Goal: Communication & Community: Answer question/provide support

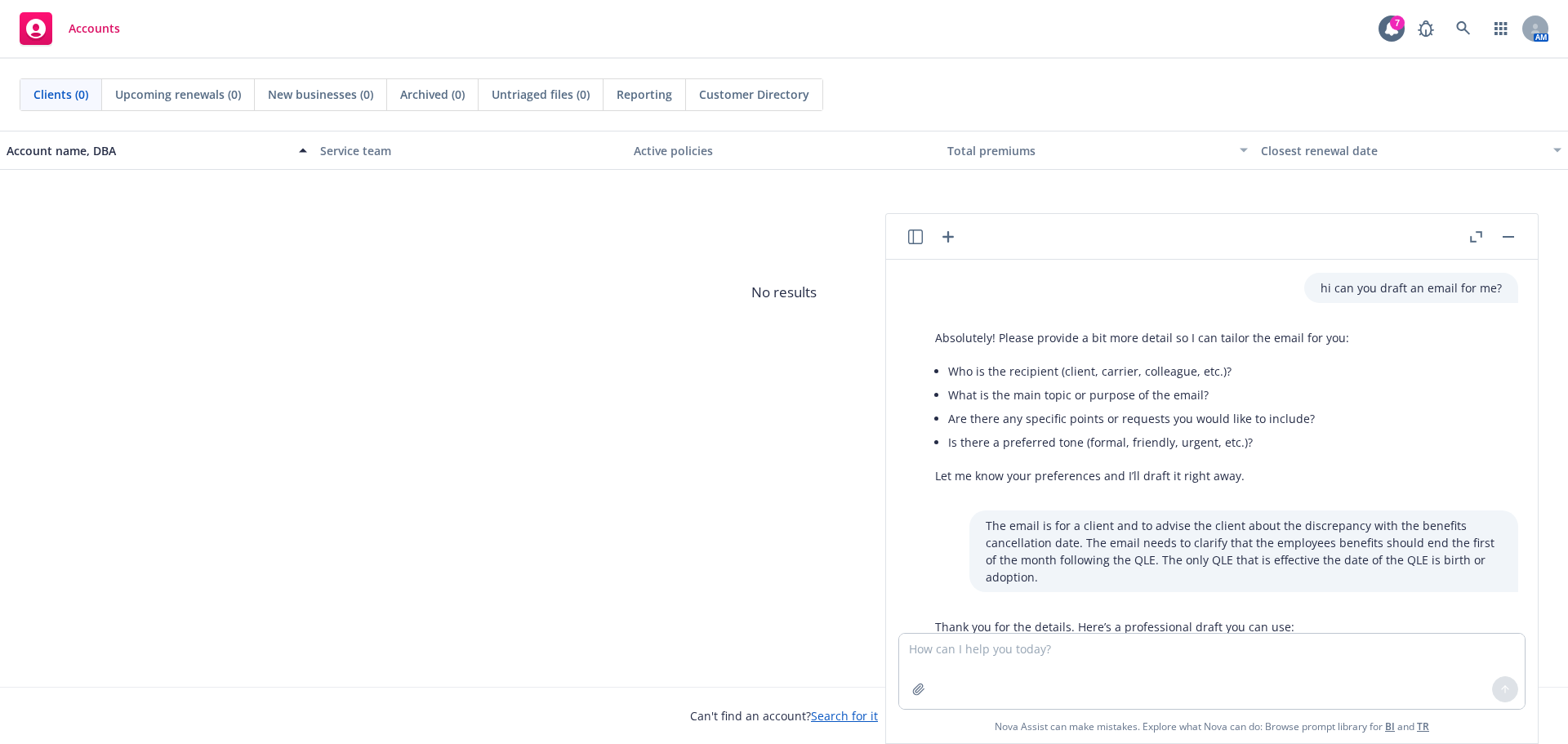
scroll to position [1017, 0]
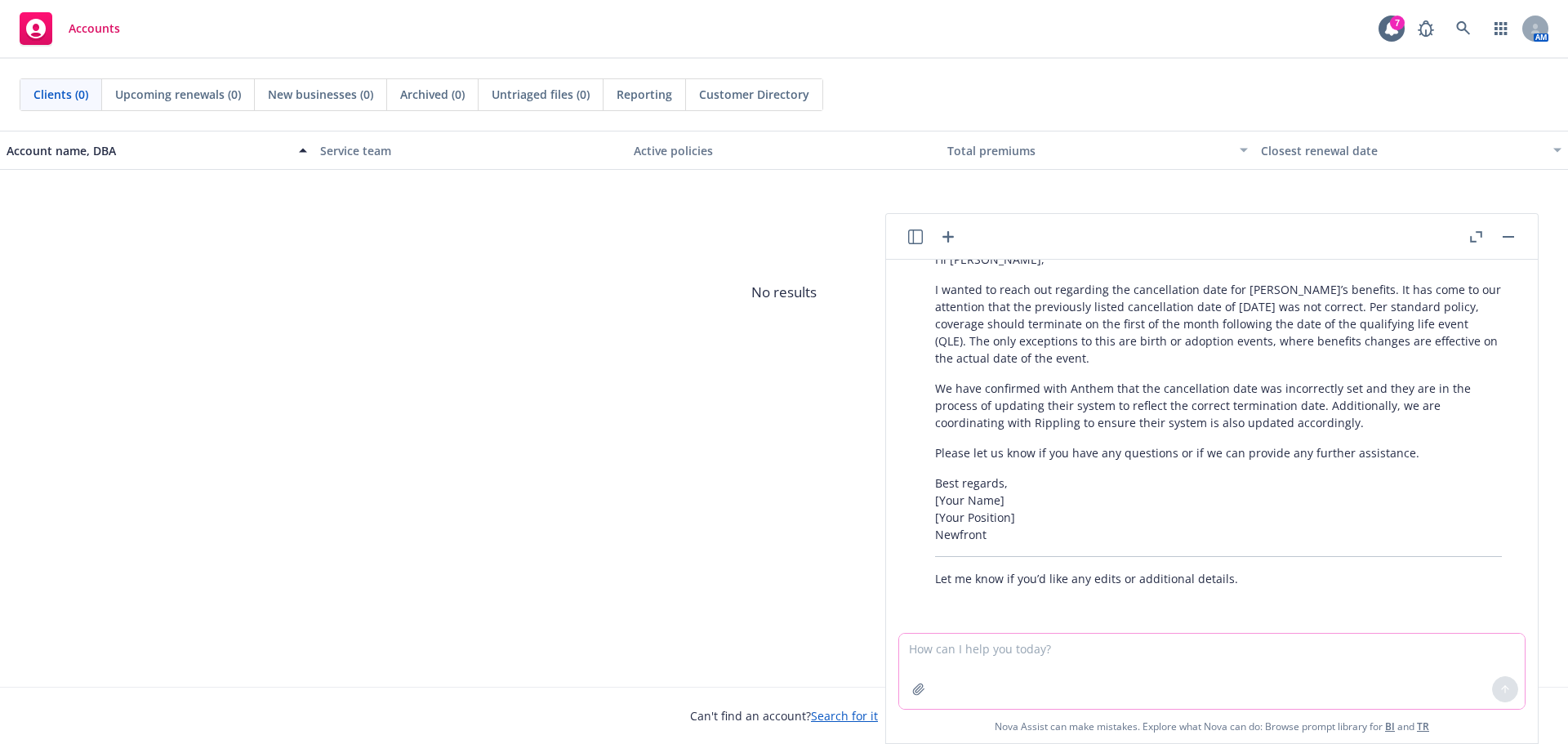
click at [973, 662] on textarea at bounding box center [1212, 671] width 626 height 75
drag, startPoint x: 1316, startPoint y: 665, endPoint x: 1351, endPoint y: 621, distance: 56.2
click at [1345, 619] on div "hi can you draft an email for me? Absolutely! Please provide a bit more detail …" at bounding box center [1212, 501] width 652 height 484
click at [1292, 643] on textarea "Hi can you please draft an email letting the client know here username is THr31…" at bounding box center [1212, 671] width 626 height 75
click at [1016, 679] on textarea "Hi can you please draft an email letting the client know here username for the …" at bounding box center [1212, 671] width 626 height 75
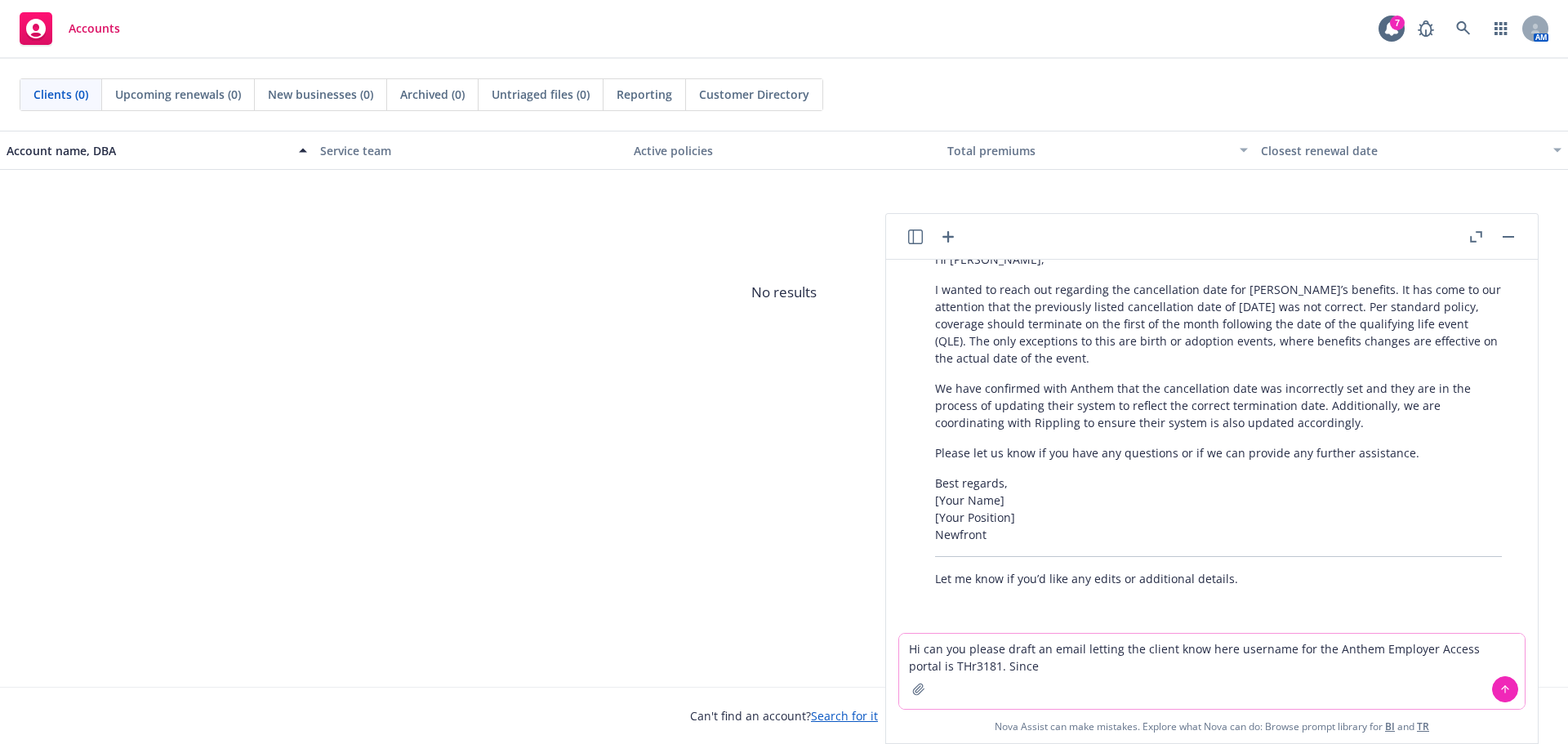
paste textarea "• If you access the link after it expires, contact an officer of your company o…"
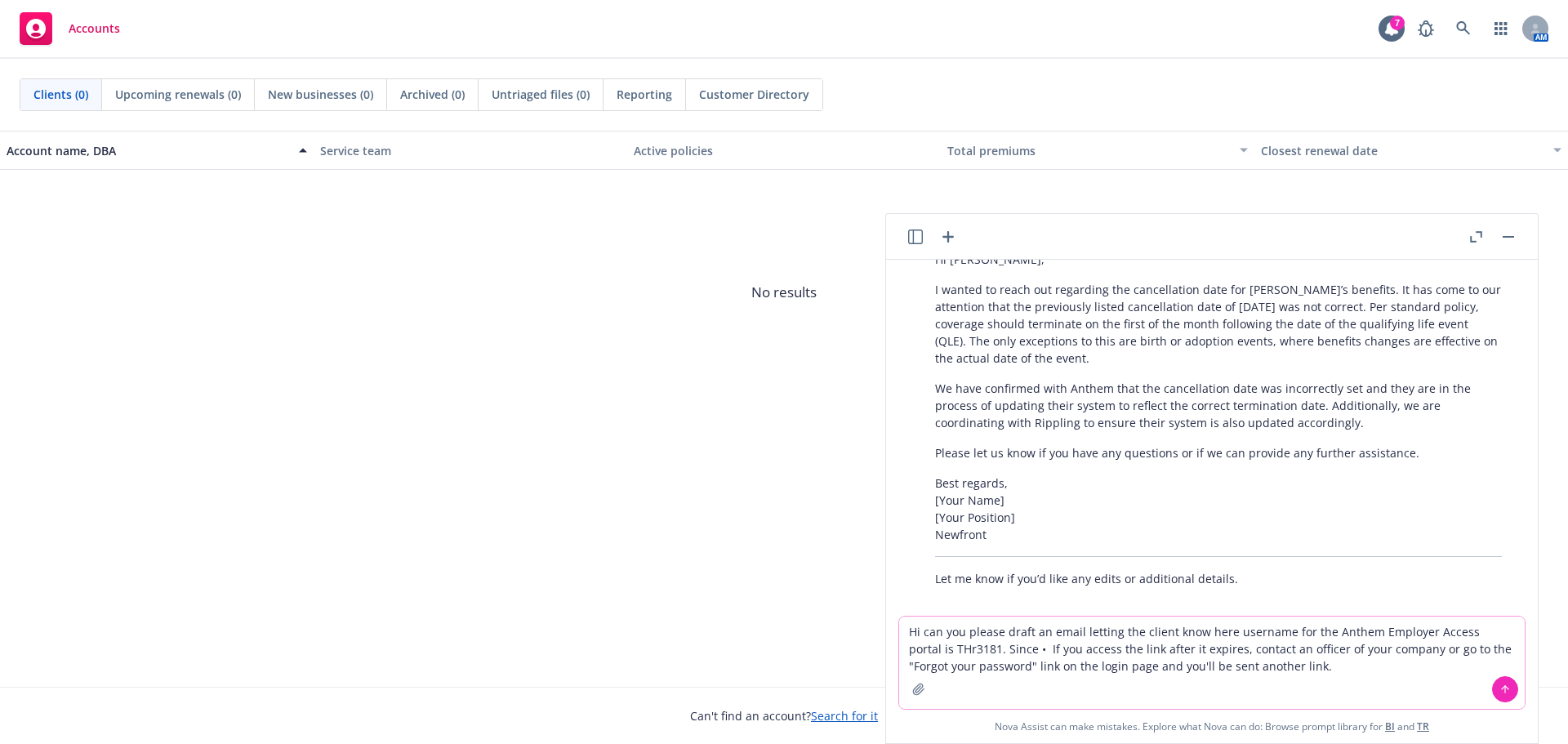
click at [1023, 648] on textarea "Hi can you please draft an email letting the client know here username for the …" at bounding box center [1212, 663] width 626 height 92
drag, startPoint x: 1039, startPoint y: 651, endPoint x: 994, endPoint y: 645, distance: 45.4
click at [994, 645] on textarea "Hi can you please draft an email letting the client know here username for the …" at bounding box center [1212, 663] width 626 height 92
drag, startPoint x: 1099, startPoint y: 650, endPoint x: 1123, endPoint y: 654, distance: 24.3
click at [1123, 654] on textarea "Hi can you please draft an email letting the client know here username for the …" at bounding box center [1212, 663] width 626 height 92
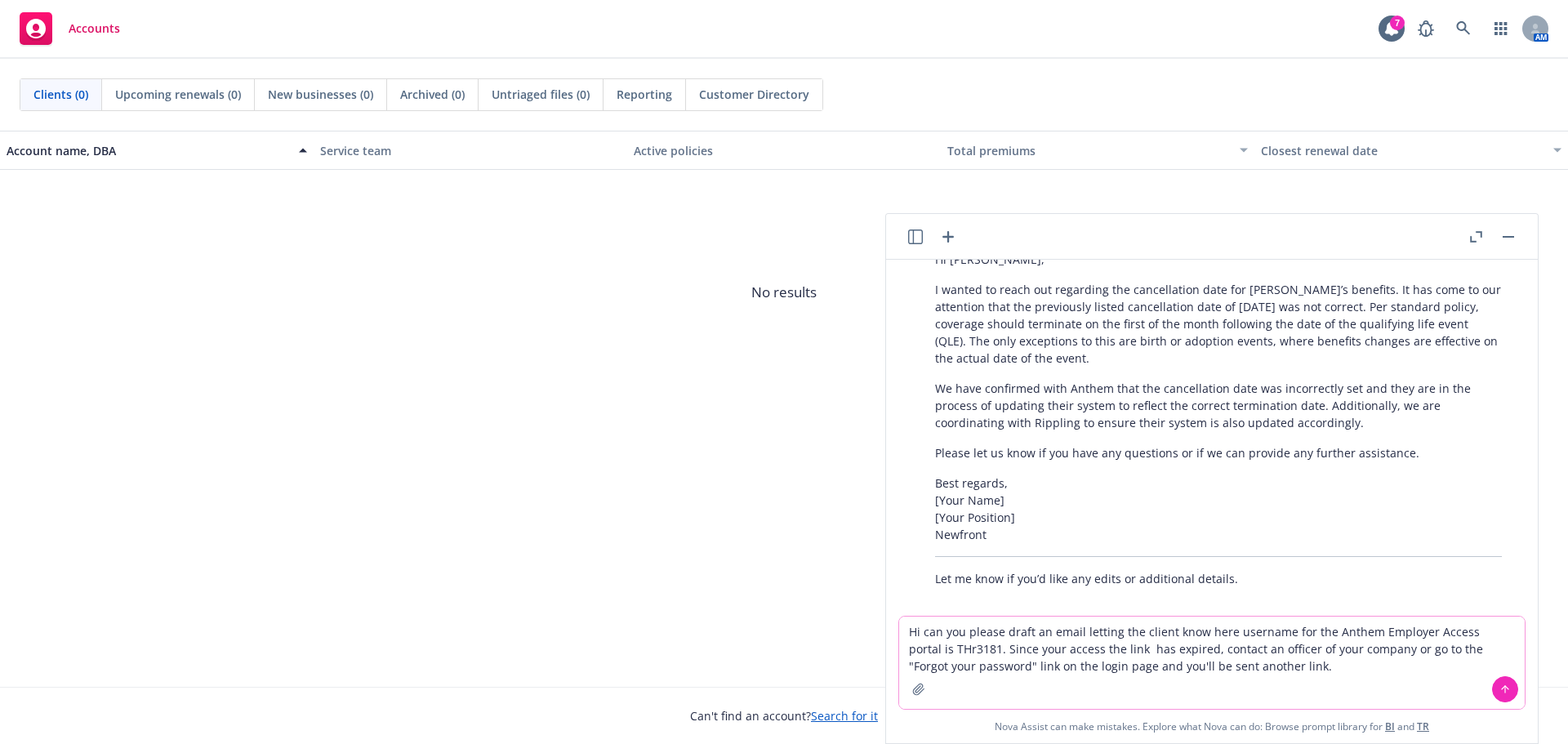
drag, startPoint x: 1374, startPoint y: 647, endPoint x: 1172, endPoint y: 655, distance: 202.2
click at [1169, 654] on textarea "Hi can you please draft an email letting the client know here username for the …" at bounding box center [1212, 663] width 626 height 92
type textarea "Hi can you please draft an email letting the client know here username for the …"
click at [1503, 689] on icon at bounding box center [1506, 689] width 12 height 12
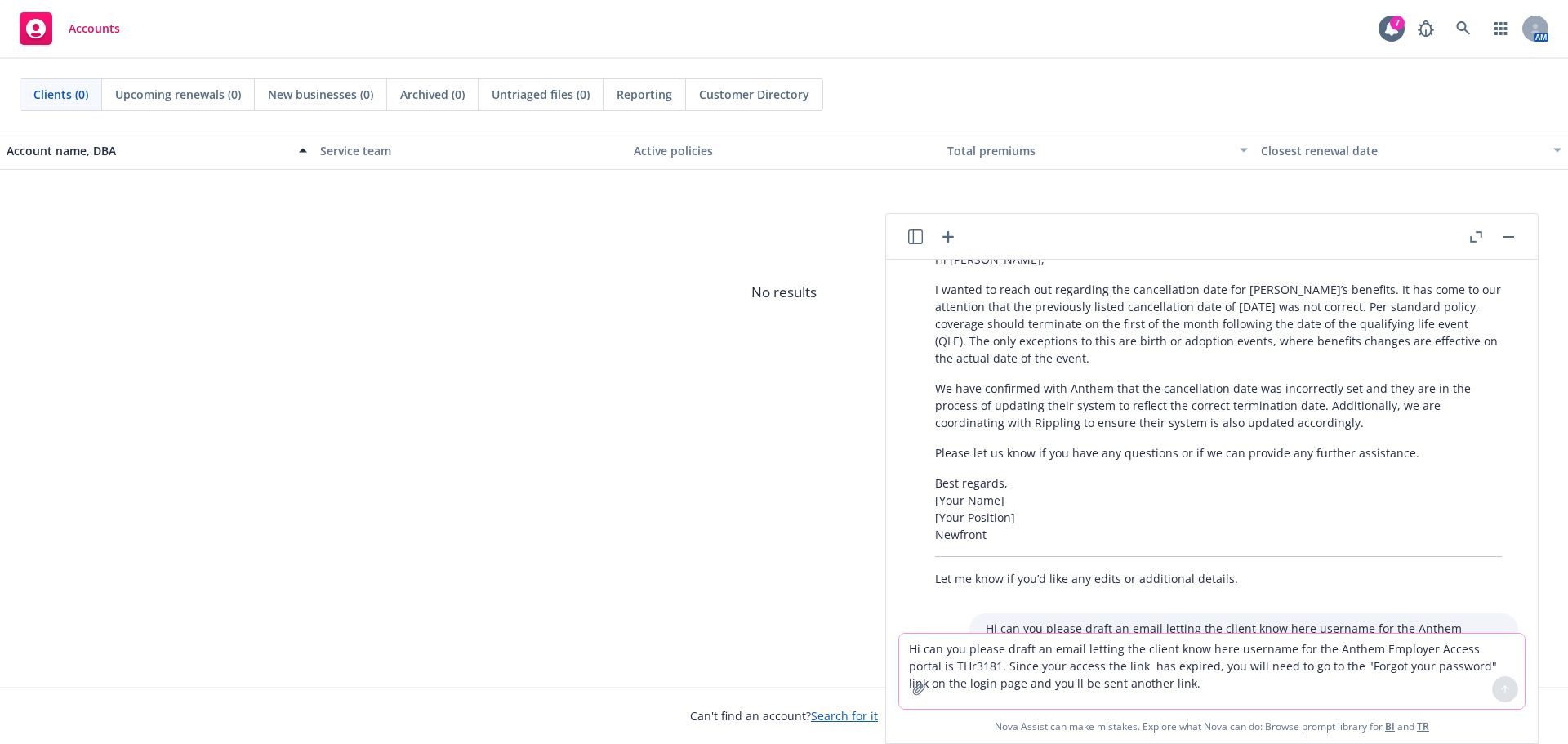
scroll to position [1475, 0]
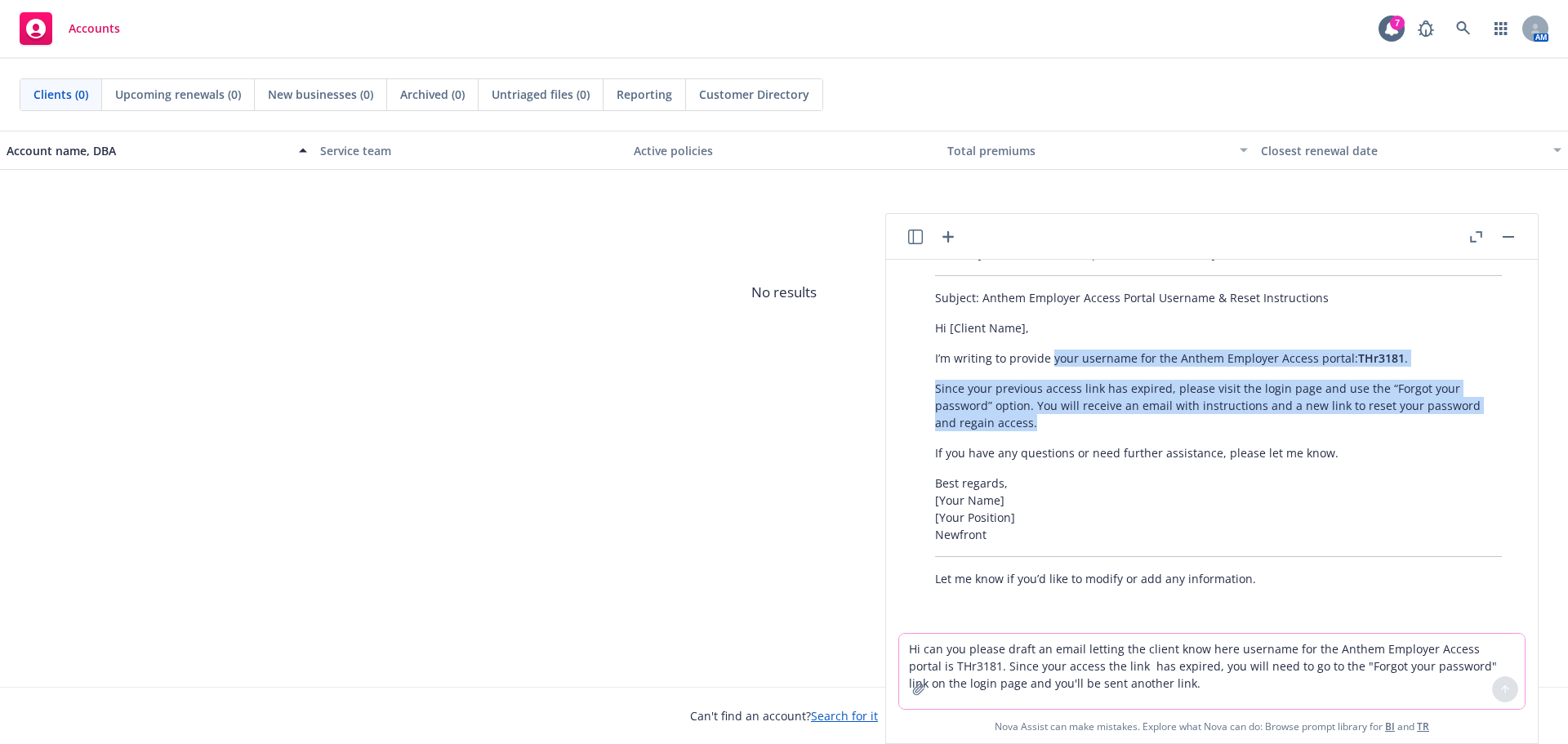
drag, startPoint x: 1053, startPoint y: 362, endPoint x: 1505, endPoint y: 419, distance: 455.6
click at [1505, 419] on div "Certainly! Here’s a clear and professional draft for your client: Subject: Anth…" at bounding box center [1219, 416] width 600 height 355
copy div "your username for the Anthem Employer Access portal: THr3181 . Since your previ…"
